Goal: Task Accomplishment & Management: Use online tool/utility

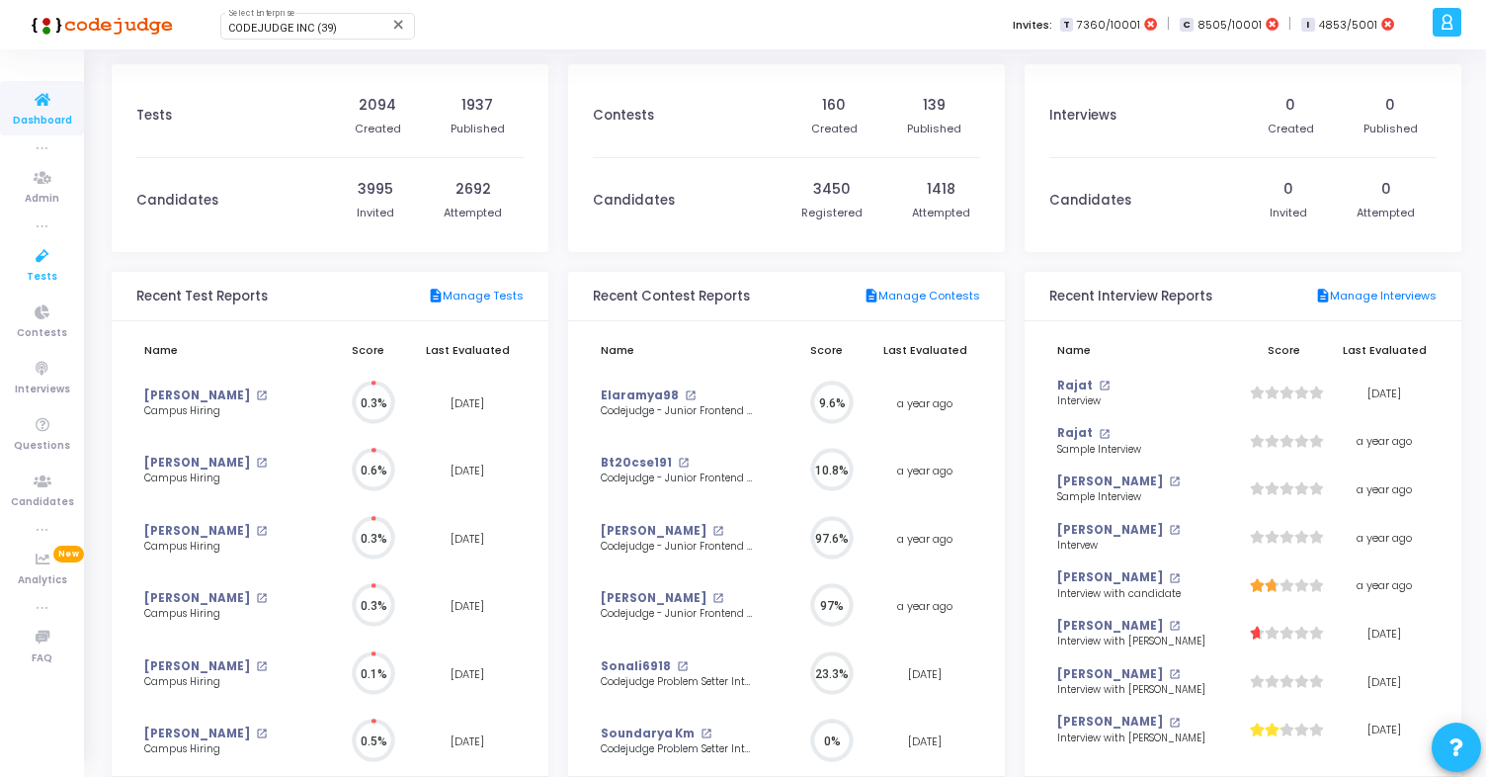
click at [43, 266] on icon at bounding box center [43, 256] width 42 height 25
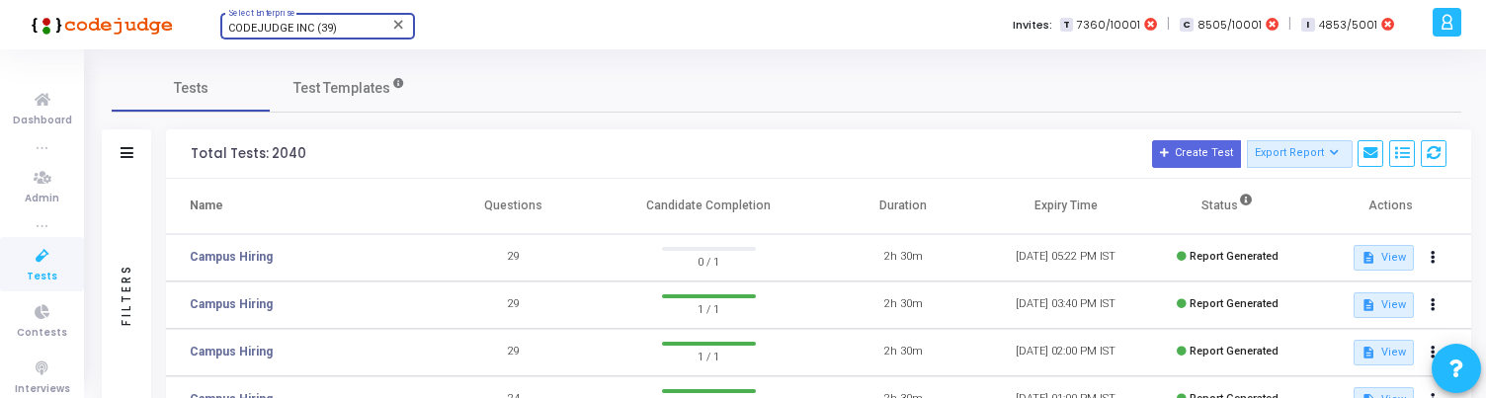
click at [305, 29] on span "CODEJUDGE INC (39)" at bounding box center [282, 28] width 109 height 13
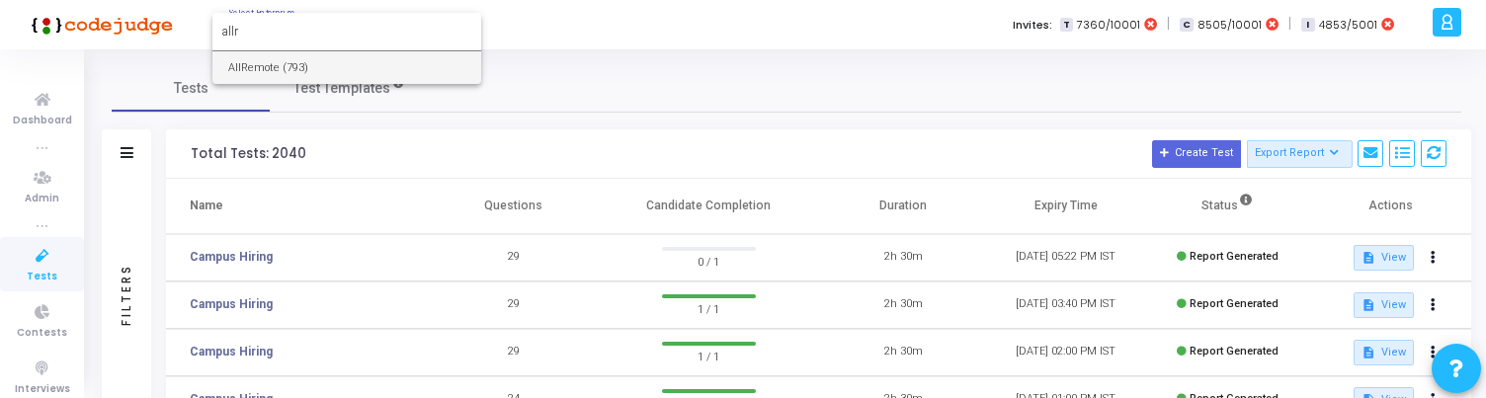
type input "allr"
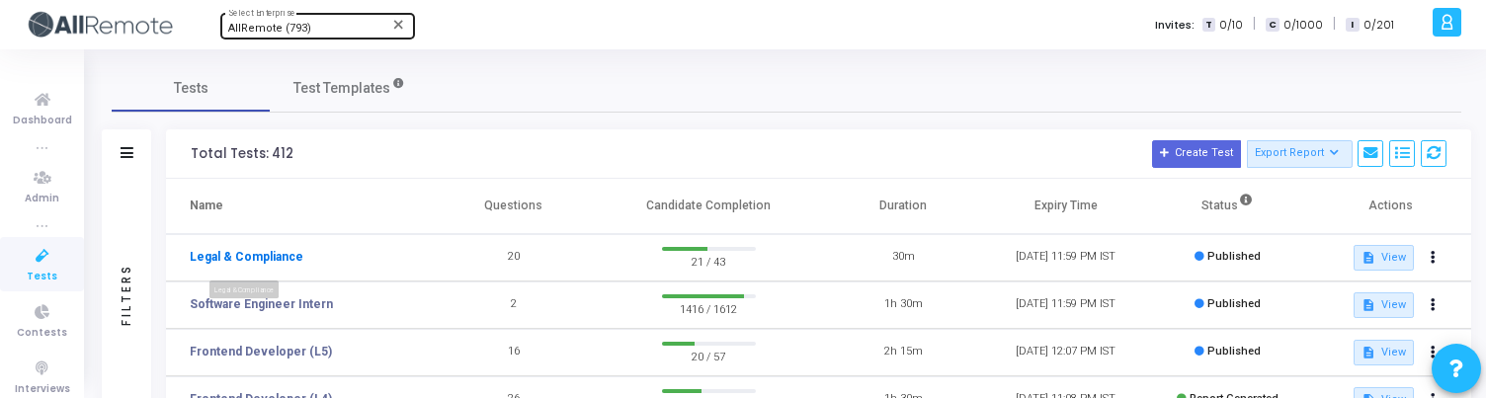
click at [270, 256] on link "Legal & Compliance" at bounding box center [247, 257] width 114 height 18
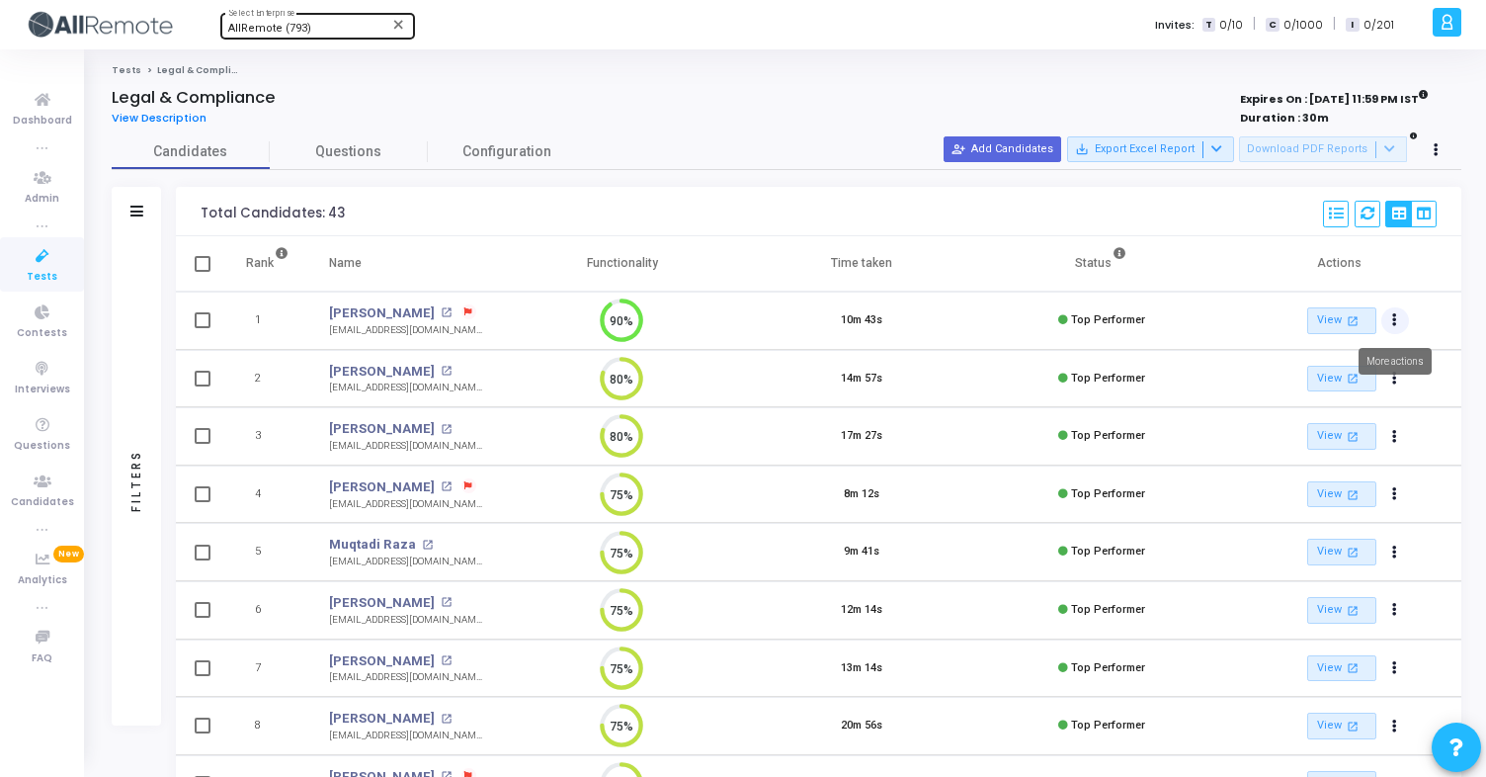
click at [1397, 321] on icon "Actions" at bounding box center [1394, 320] width 5 height 10
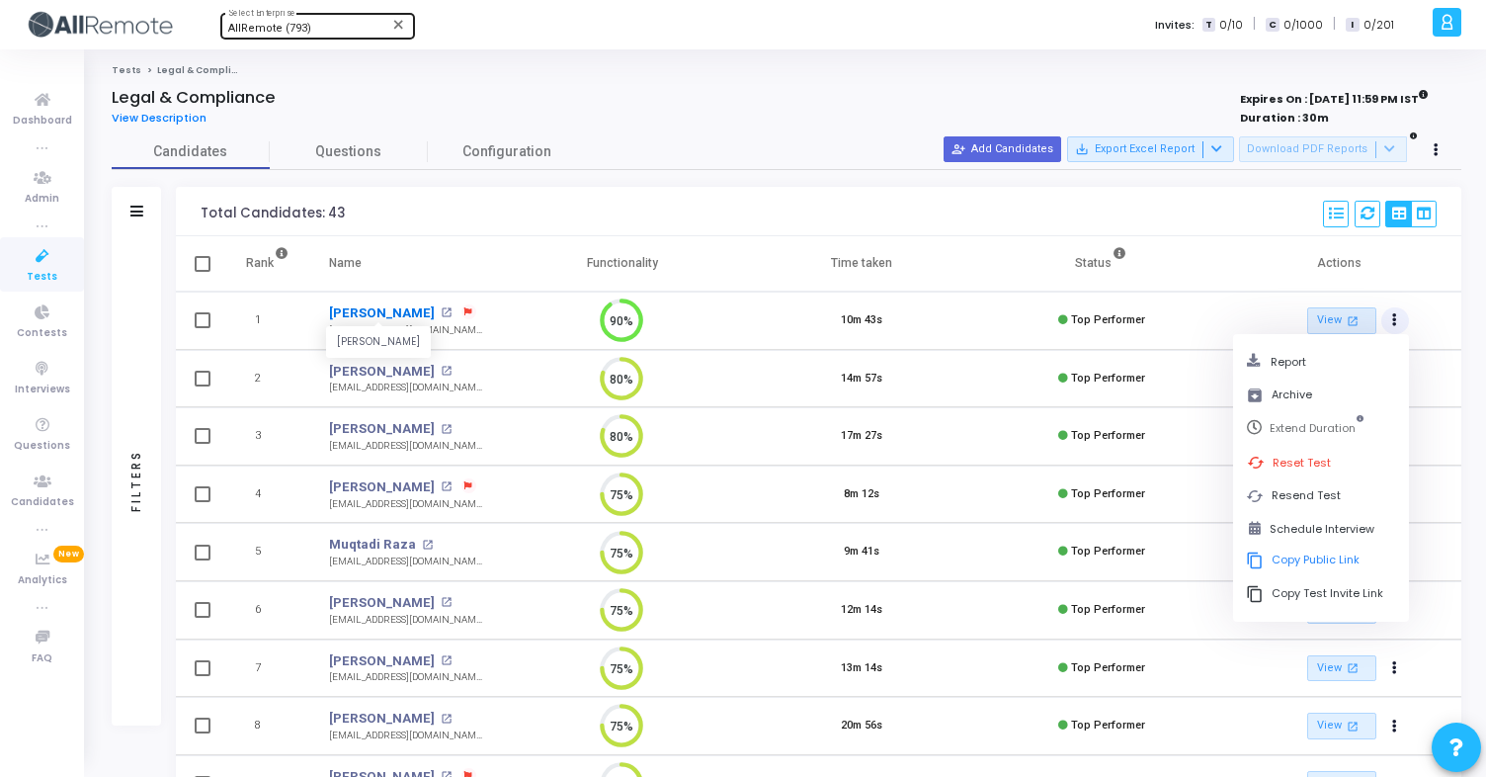
click at [371, 313] on link "[PERSON_NAME]" at bounding box center [382, 313] width 106 height 20
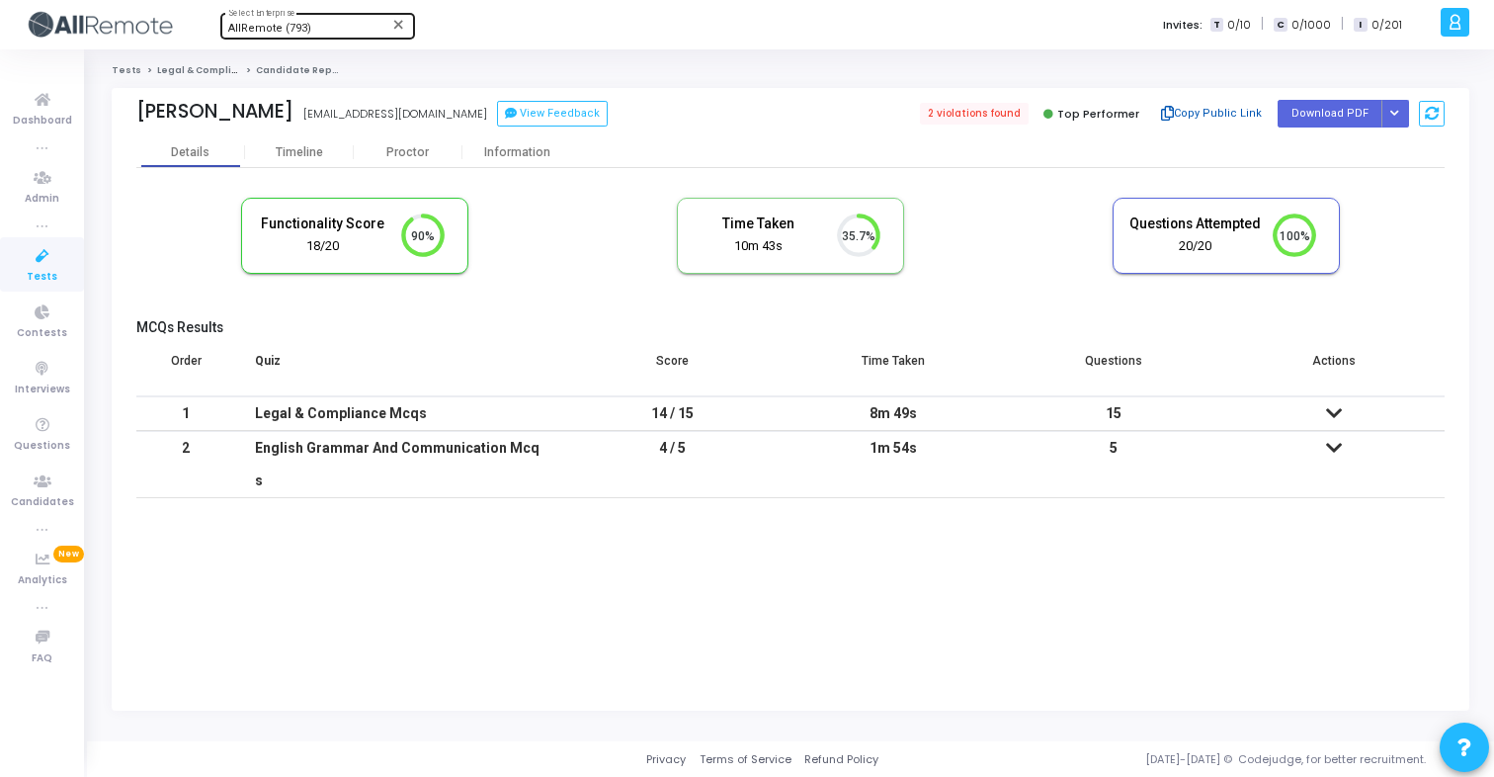
click at [1228, 113] on button "Copy Public Link" at bounding box center [1211, 114] width 114 height 30
